Goal: Find specific page/section: Find specific page/section

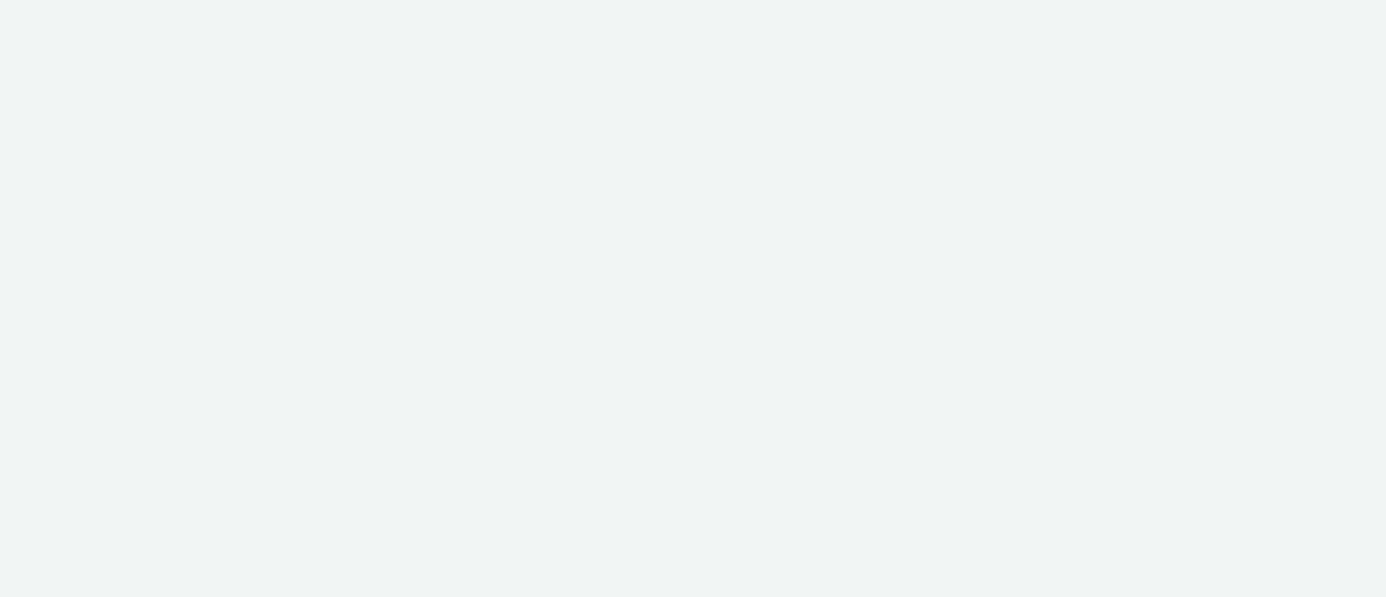
select select "47c37c18-910e-43a3-bb91-a2beb2847406"
select select "b1b940d3-d05b-48b5-821e-f328c33b988b"
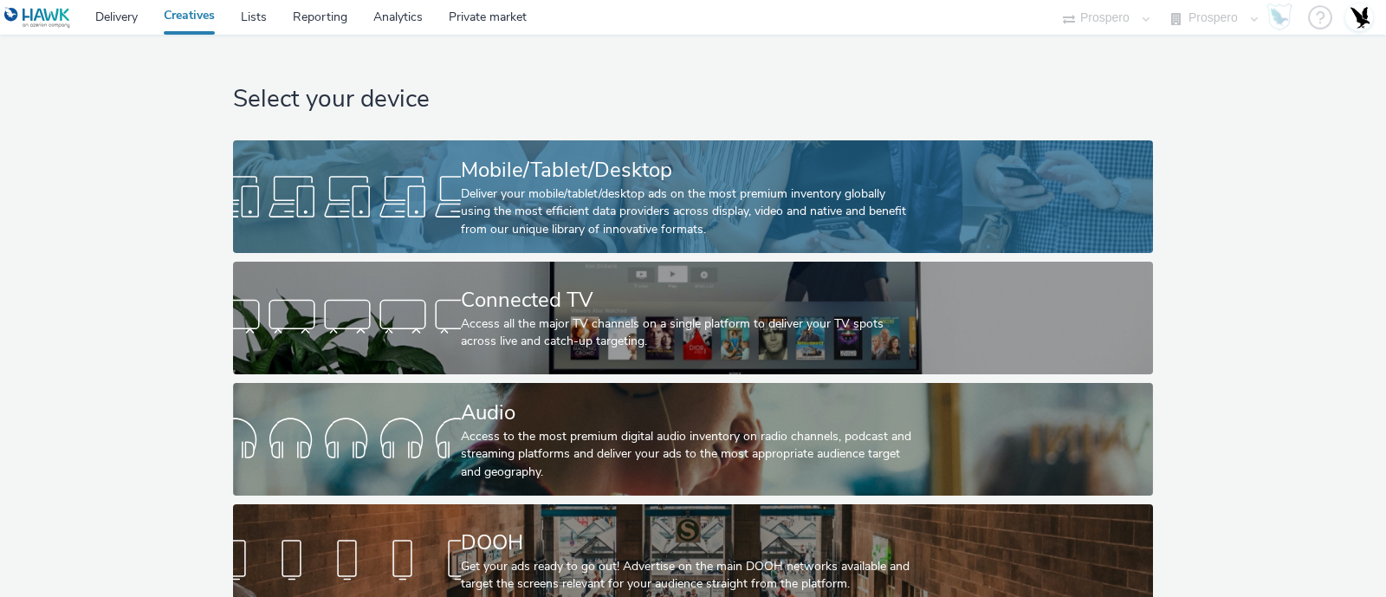
click at [583, 186] on div "Deliver your mobile/tablet/desktop ads on the most premium inventory globally u…" at bounding box center [689, 211] width 456 height 53
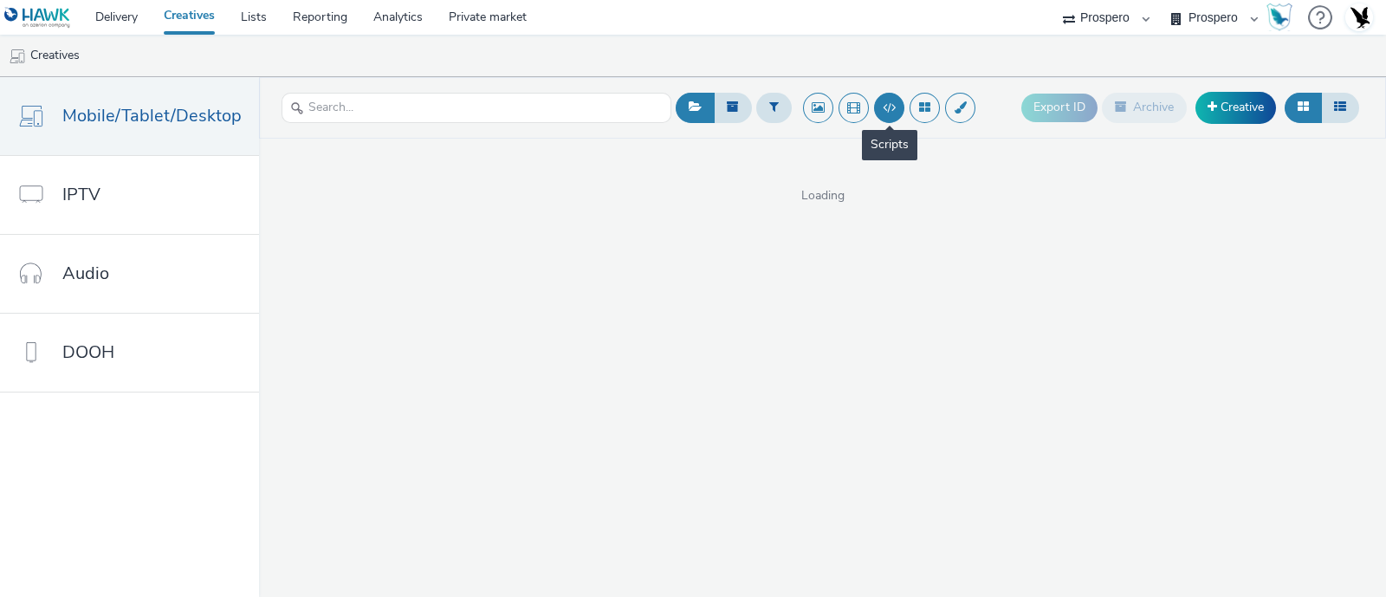
click at [879, 111] on button at bounding box center [889, 108] width 30 height 30
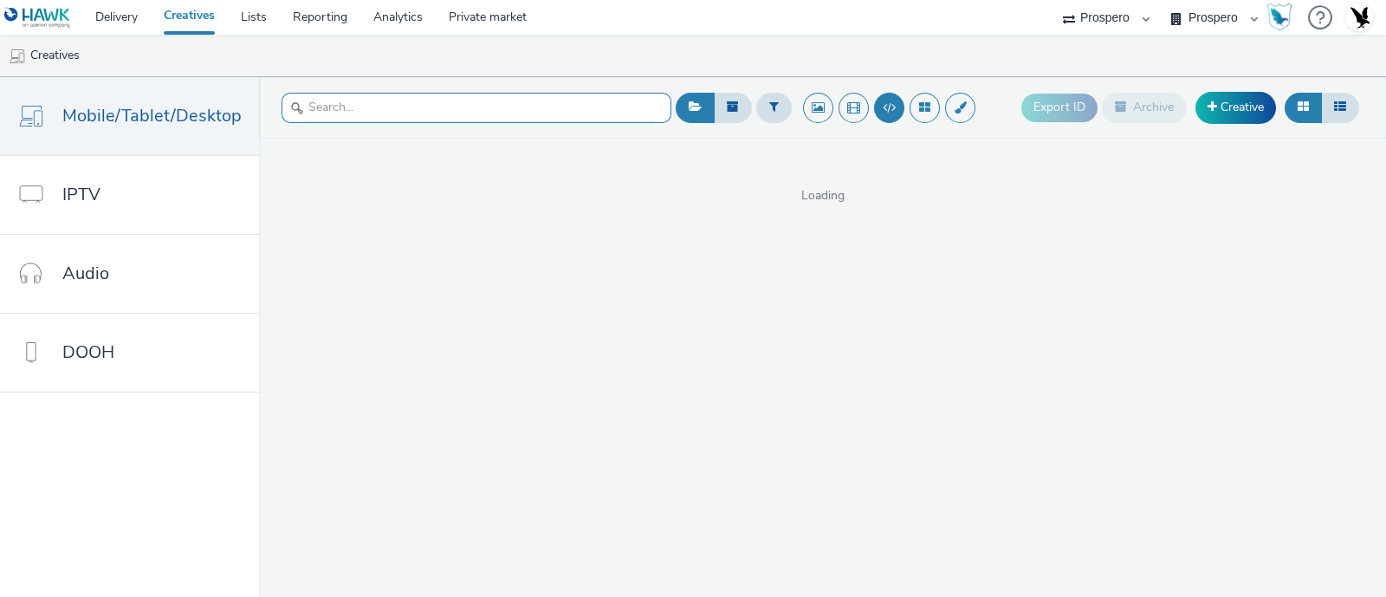
click at [400, 109] on input "text" at bounding box center [476, 108] width 390 height 30
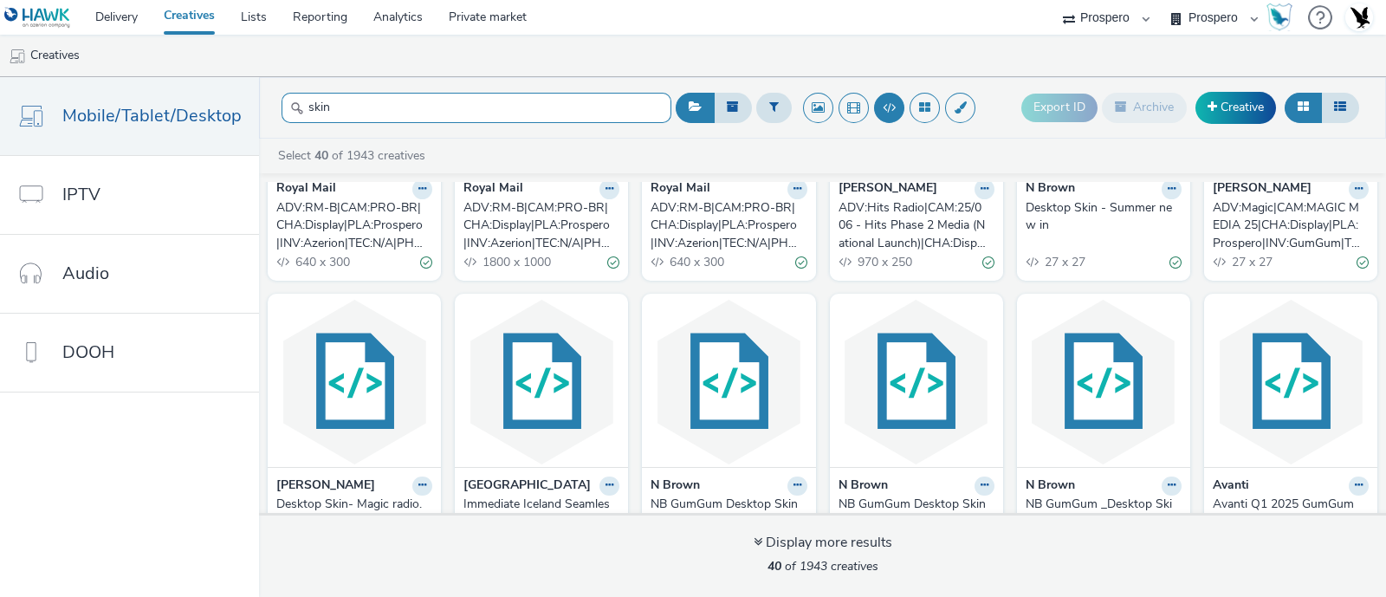
scroll to position [490, 0]
type input "skin"
click at [987, 232] on div "ADV:Hits Radio|CAM:25/006 - Hits Phase 2 Media (National Launch)|CHA:Display|PL…" at bounding box center [912, 226] width 149 height 53
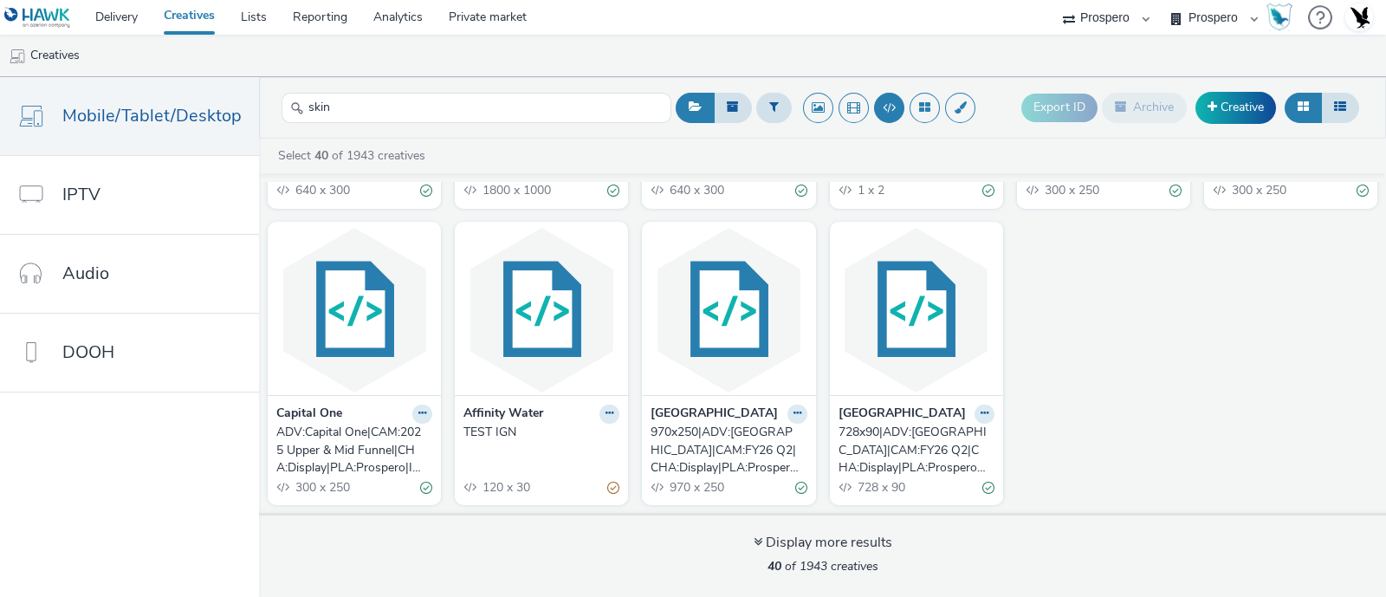
scroll to position [2023, 0]
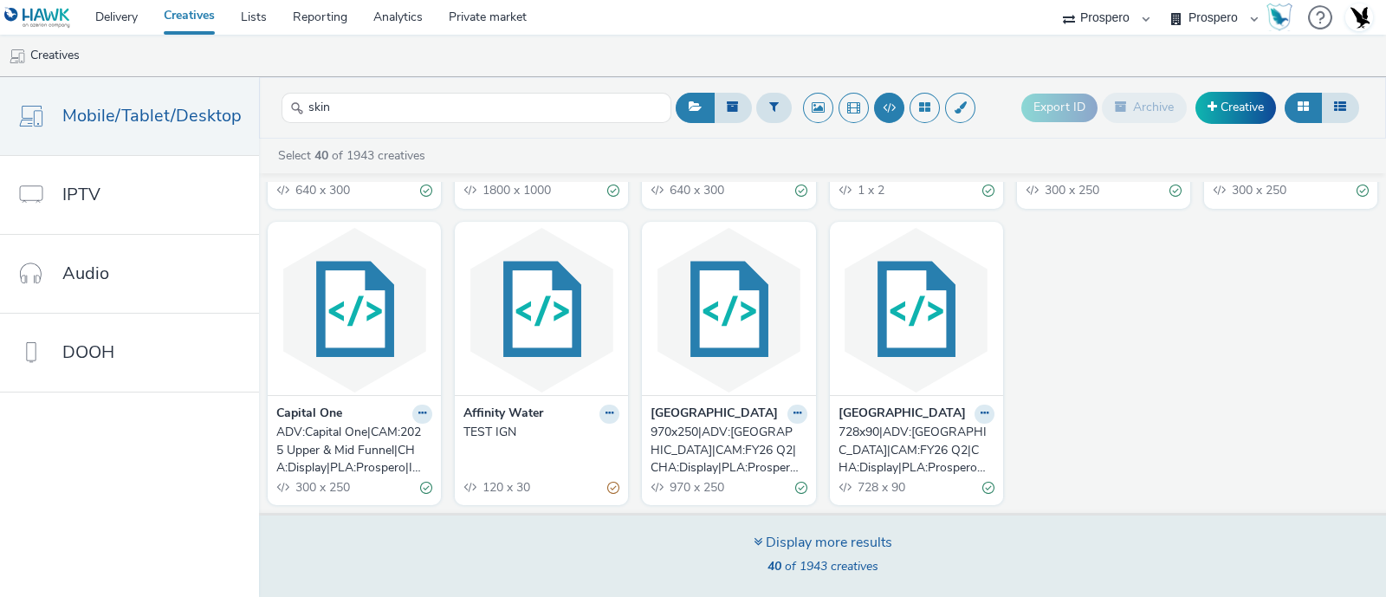
click at [802, 561] on span "40 of 1943 creatives" at bounding box center [822, 566] width 111 height 16
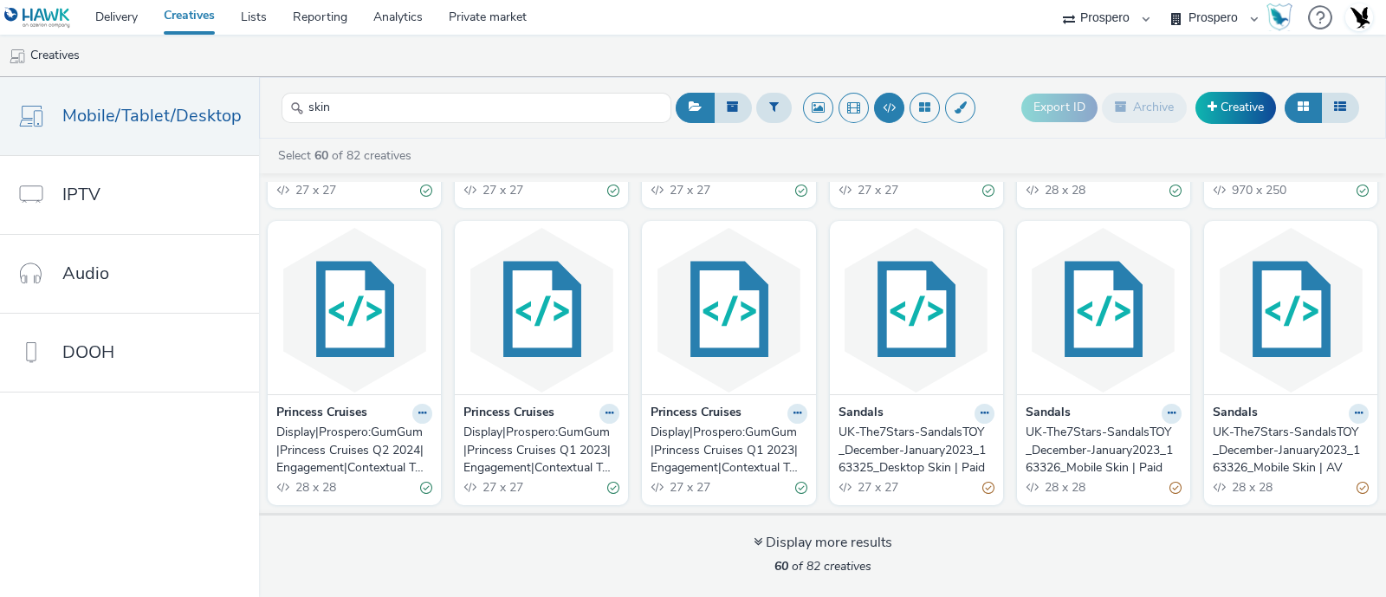
scroll to position [2999, 0]
click at [124, 13] on link "Delivery" at bounding box center [116, 17] width 68 height 35
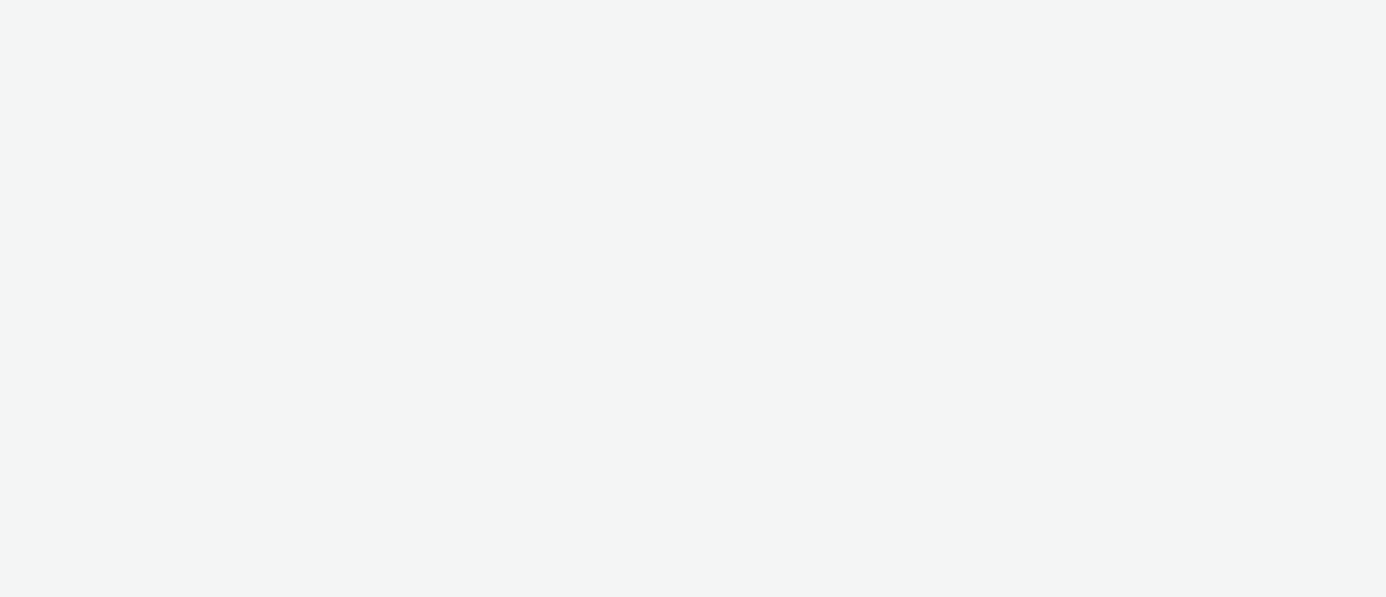
select select "47c37c18-910e-43a3-bb91-a2beb2847406"
select select "b1b940d3-d05b-48b5-821e-f328c33b988b"
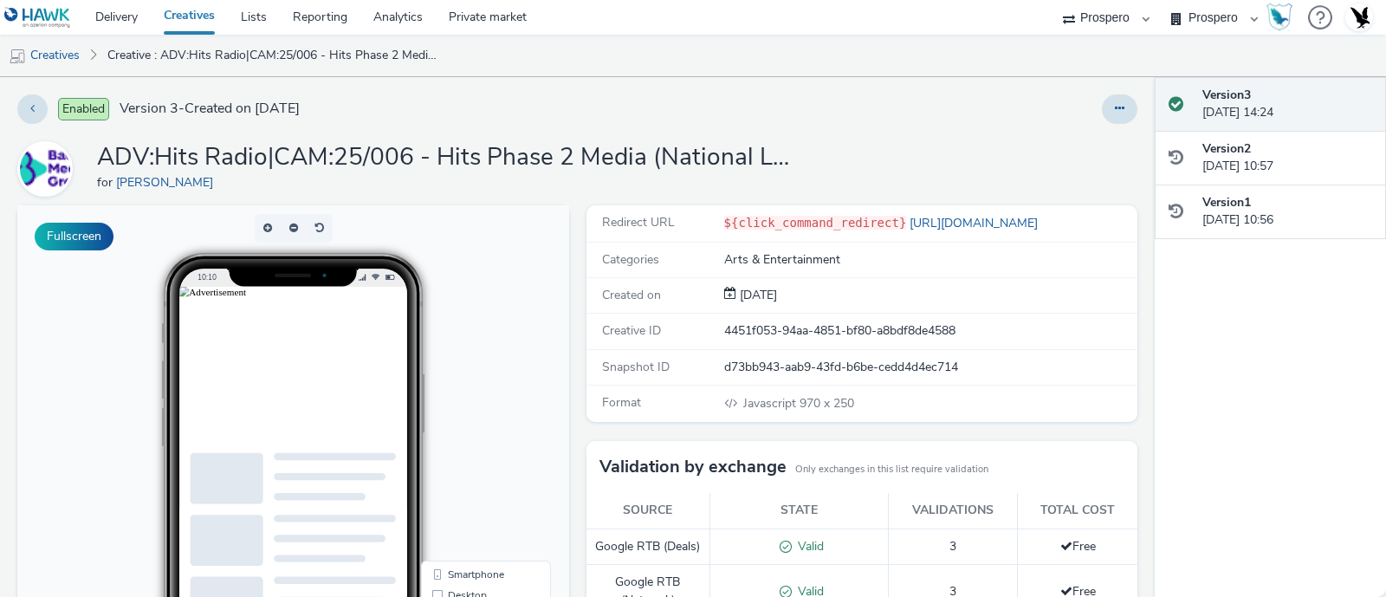
click at [351, 159] on h1 "ADV:Hits Radio|CAM:25/006 - Hits Phase 2 Media (National Launch)|CHA:Display|PL…" at bounding box center [443, 157] width 693 height 33
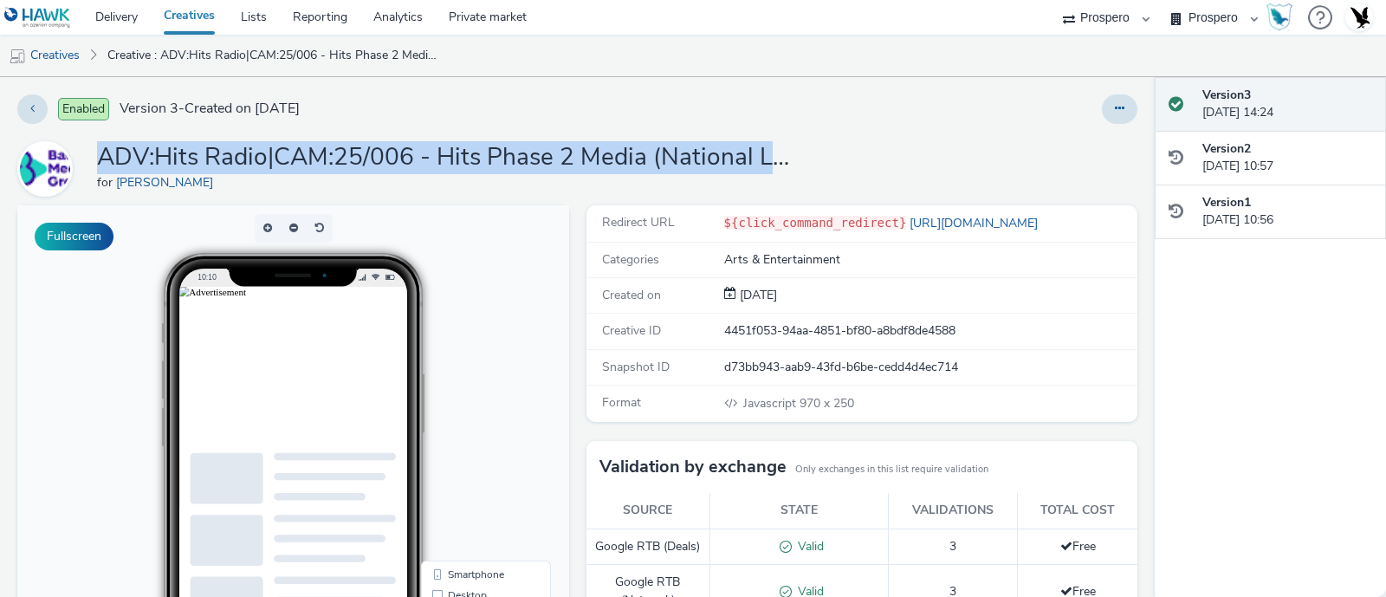
click at [351, 159] on h1 "ADV:Hits Radio|CAM:25/006 - Hits Phase 2 Media (National Launch)|CHA:Display|PL…" at bounding box center [443, 157] width 693 height 33
copy h1 "ADV:Hits Radio|CAM:25/006 - Hits Phase 2 Media (National Launch)|CHA:Display|PL…"
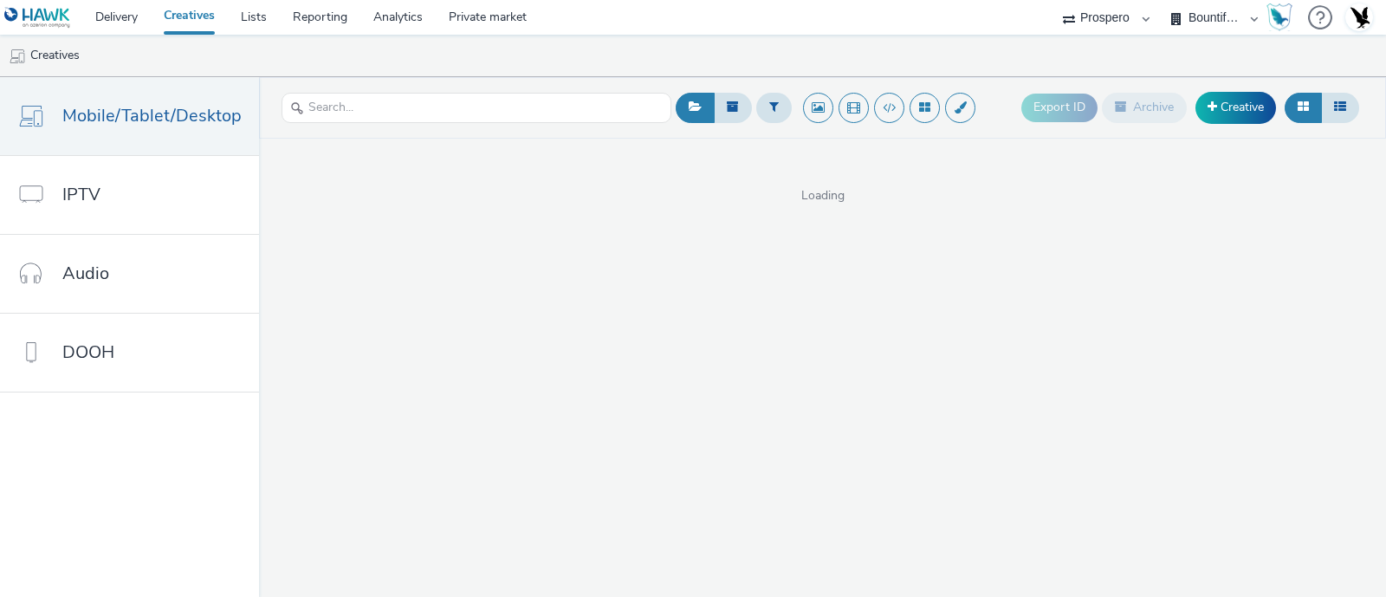
select select "47c37c18-910e-43a3-bb91-a2beb2847406"
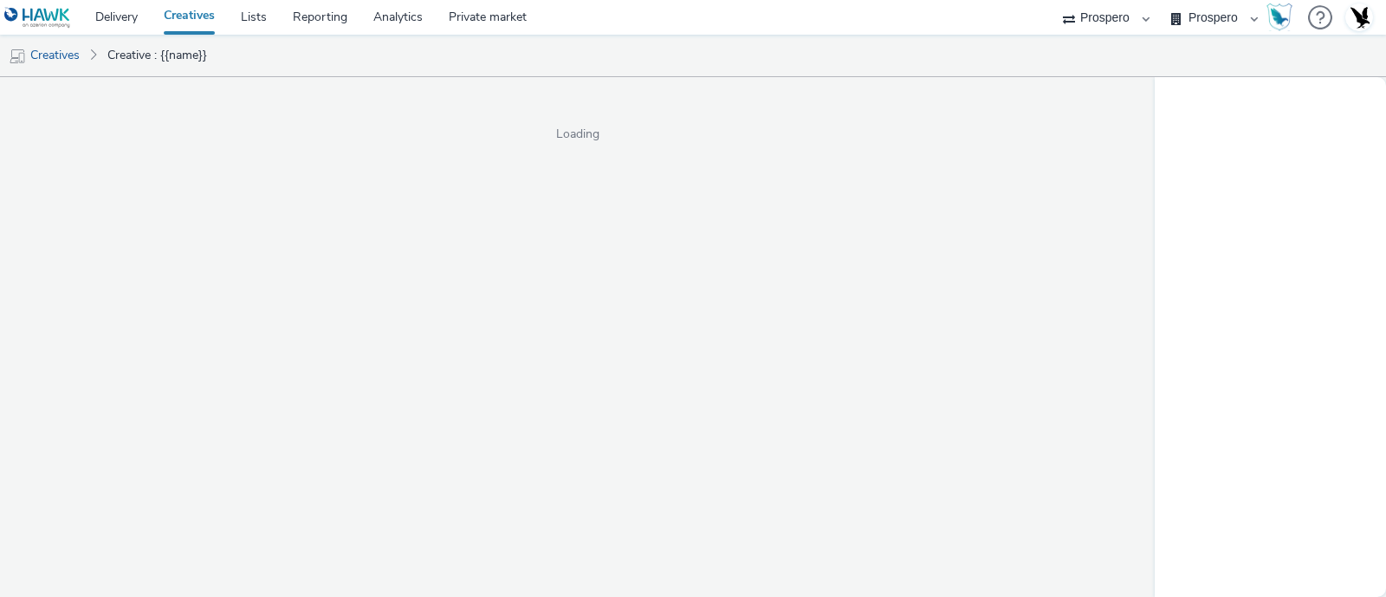
select select "47c37c18-910e-43a3-bb91-a2beb2847406"
select select "b1b940d3-d05b-48b5-821e-f328c33b988b"
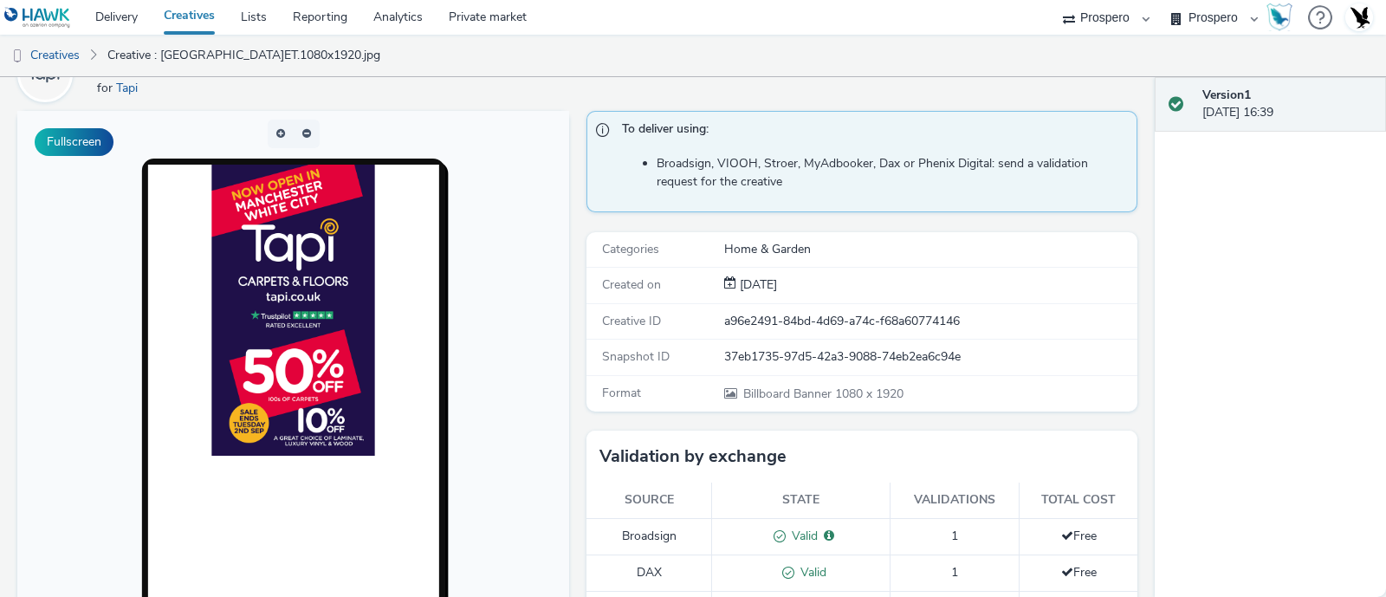
scroll to position [93, 0]
